Goal: Task Accomplishment & Management: Complete application form

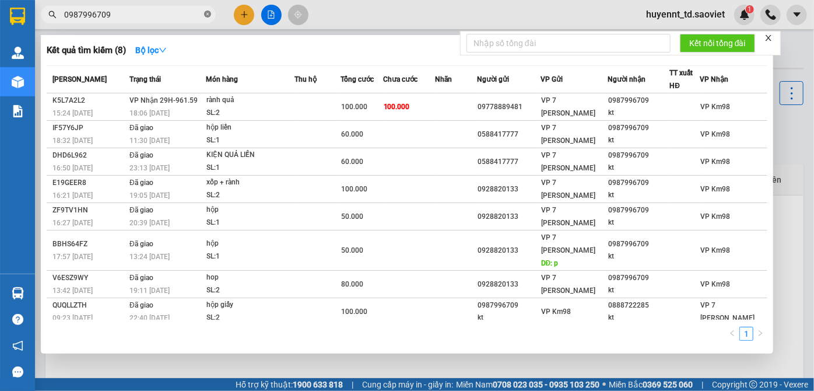
click at [208, 16] on icon "close-circle" at bounding box center [207, 14] width 7 height 7
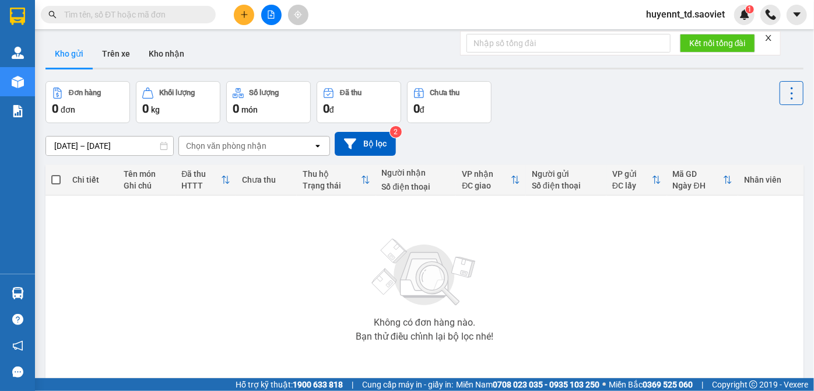
click at [179, 16] on input "text" at bounding box center [133, 14] width 138 height 13
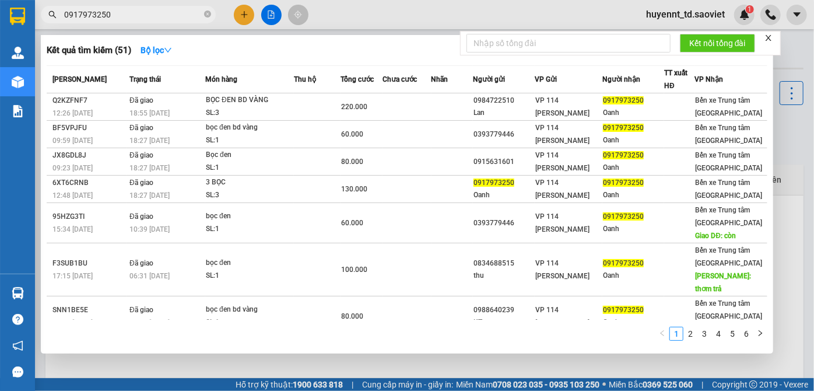
type input "0917973250"
drag, startPoint x: 207, startPoint y: 14, endPoint x: 177, endPoint y: 14, distance: 29.8
click at [207, 14] on icon "close-circle" at bounding box center [207, 14] width 7 height 7
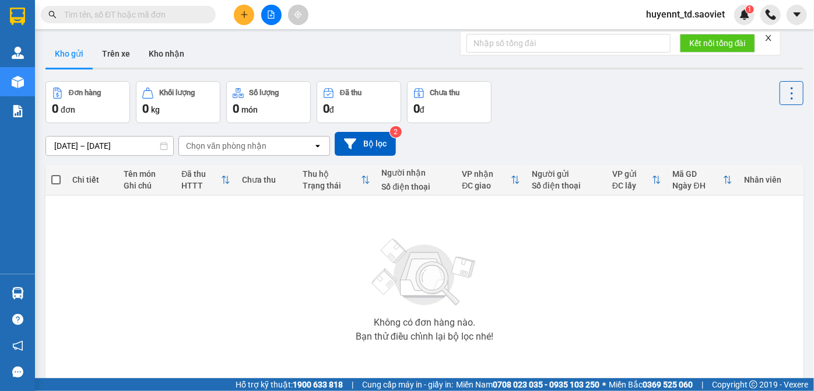
click at [177, 15] on input "text" at bounding box center [133, 14] width 138 height 13
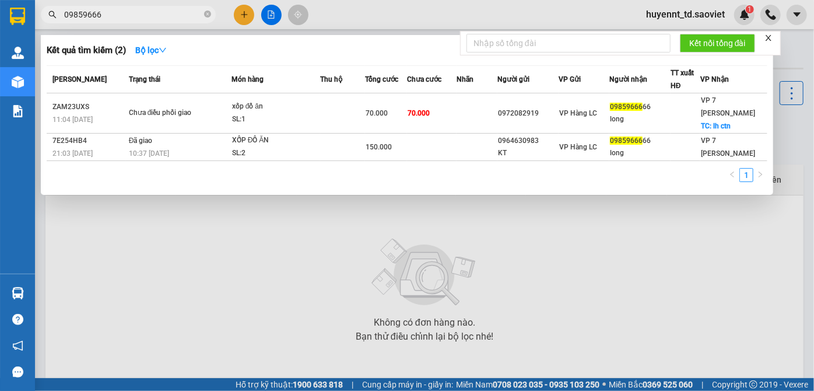
type input "09859666"
click at [146, 81] on span "Trạng thái" at bounding box center [145, 79] width 32 height 8
click at [141, 81] on span "Trạng thái" at bounding box center [145, 79] width 32 height 8
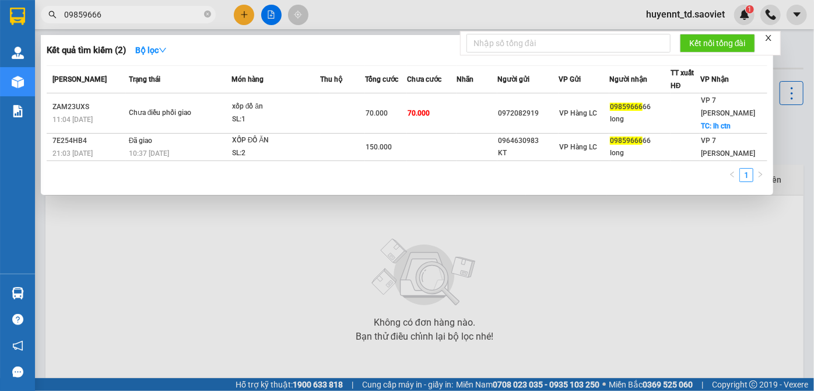
click at [148, 76] on span "Trạng thái" at bounding box center [145, 79] width 32 height 8
click at [147, 76] on span "Trạng thái" at bounding box center [145, 79] width 32 height 8
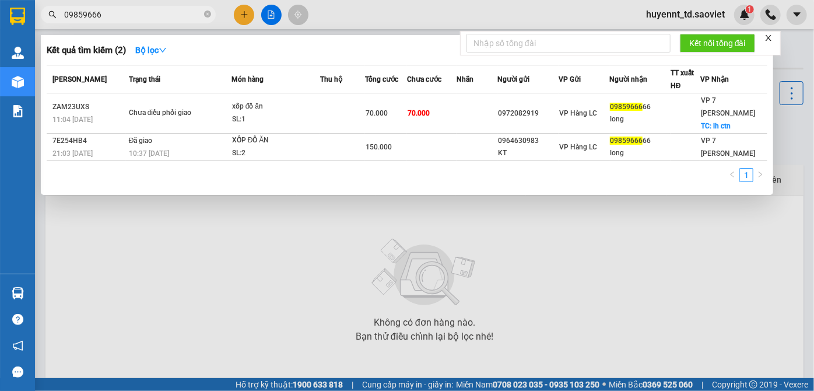
click at [146, 75] on span "Trạng thái" at bounding box center [145, 79] width 32 height 8
click at [145, 75] on span "Trạng thái" at bounding box center [145, 79] width 32 height 8
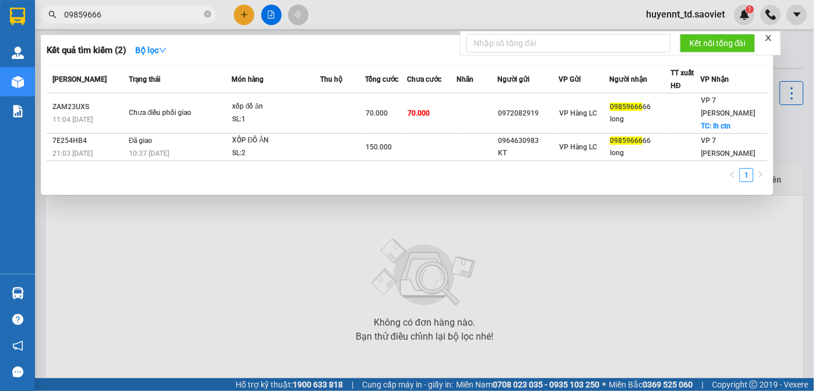
click at [144, 79] on span "Trạng thái" at bounding box center [145, 79] width 32 height 8
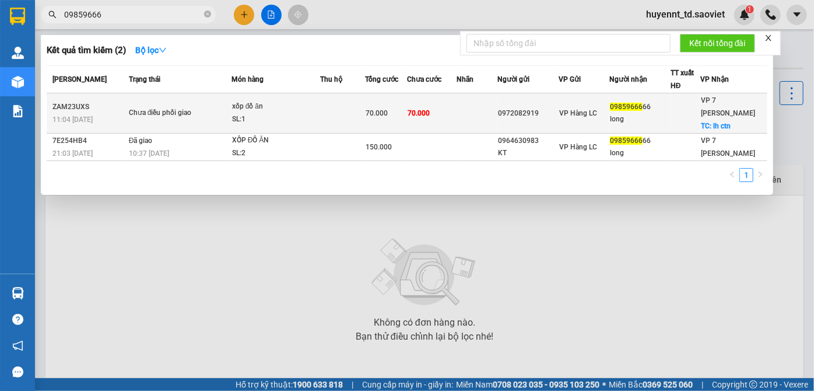
click at [569, 116] on span "VP Hàng LC" at bounding box center [579, 113] width 38 height 8
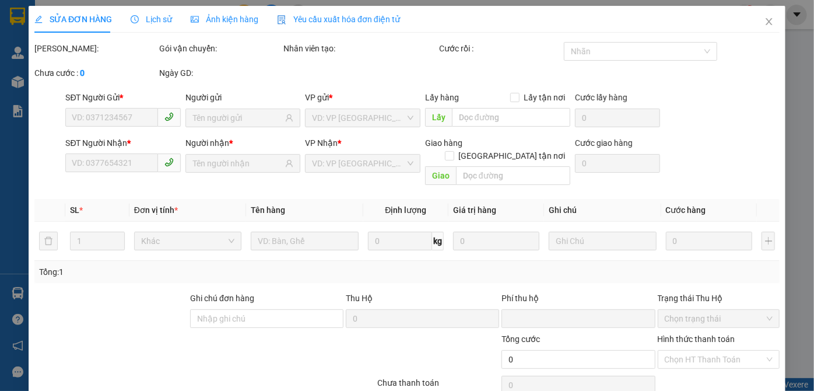
type input "0972082919"
type input "0985966666"
type input "long"
checkbox input "true"
type input "lh ctn"
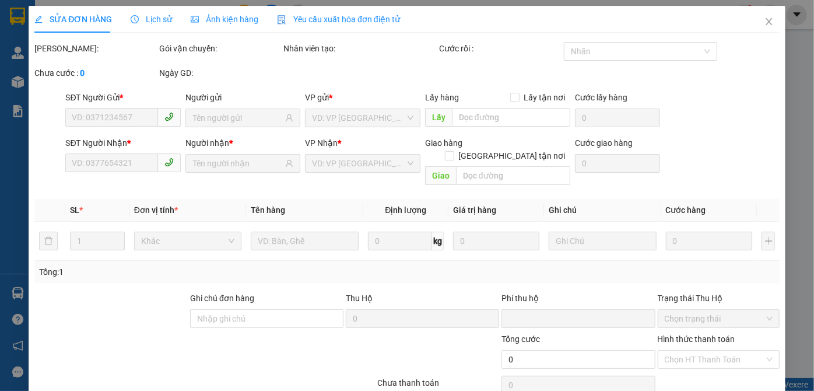
type input "0"
type input "70.000"
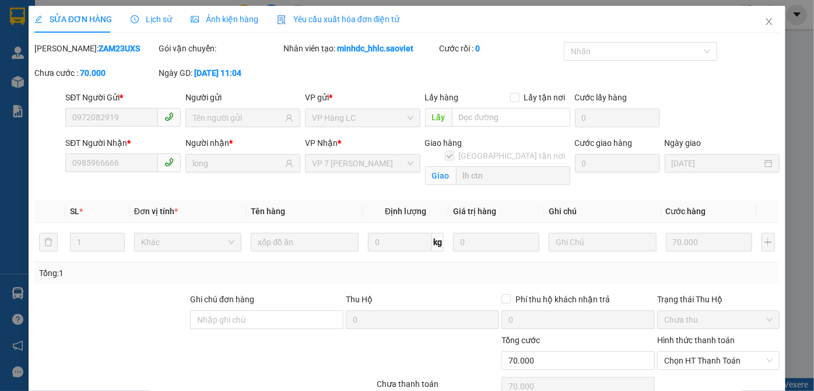
click at [151, 20] on span "Lịch sử" at bounding box center [151, 19] width 41 height 9
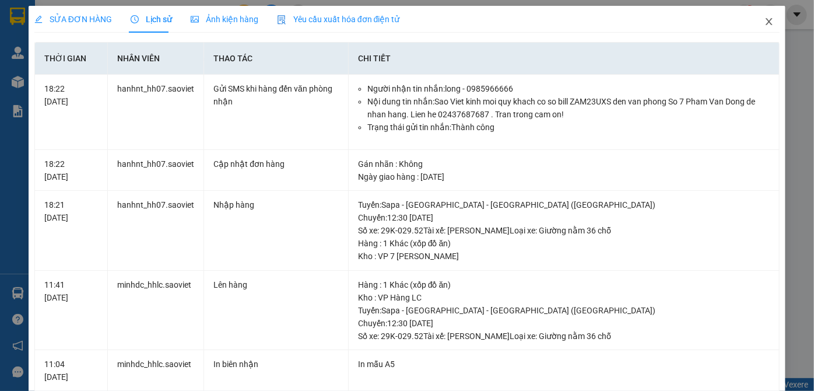
click at [754, 22] on span "Close" at bounding box center [769, 22] width 33 height 33
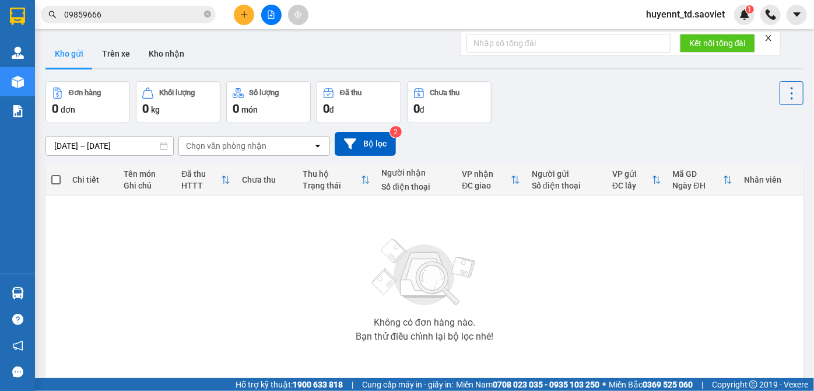
click at [140, 18] on input "09859666" at bounding box center [133, 14] width 138 height 13
